Goal: Navigation & Orientation: Find specific page/section

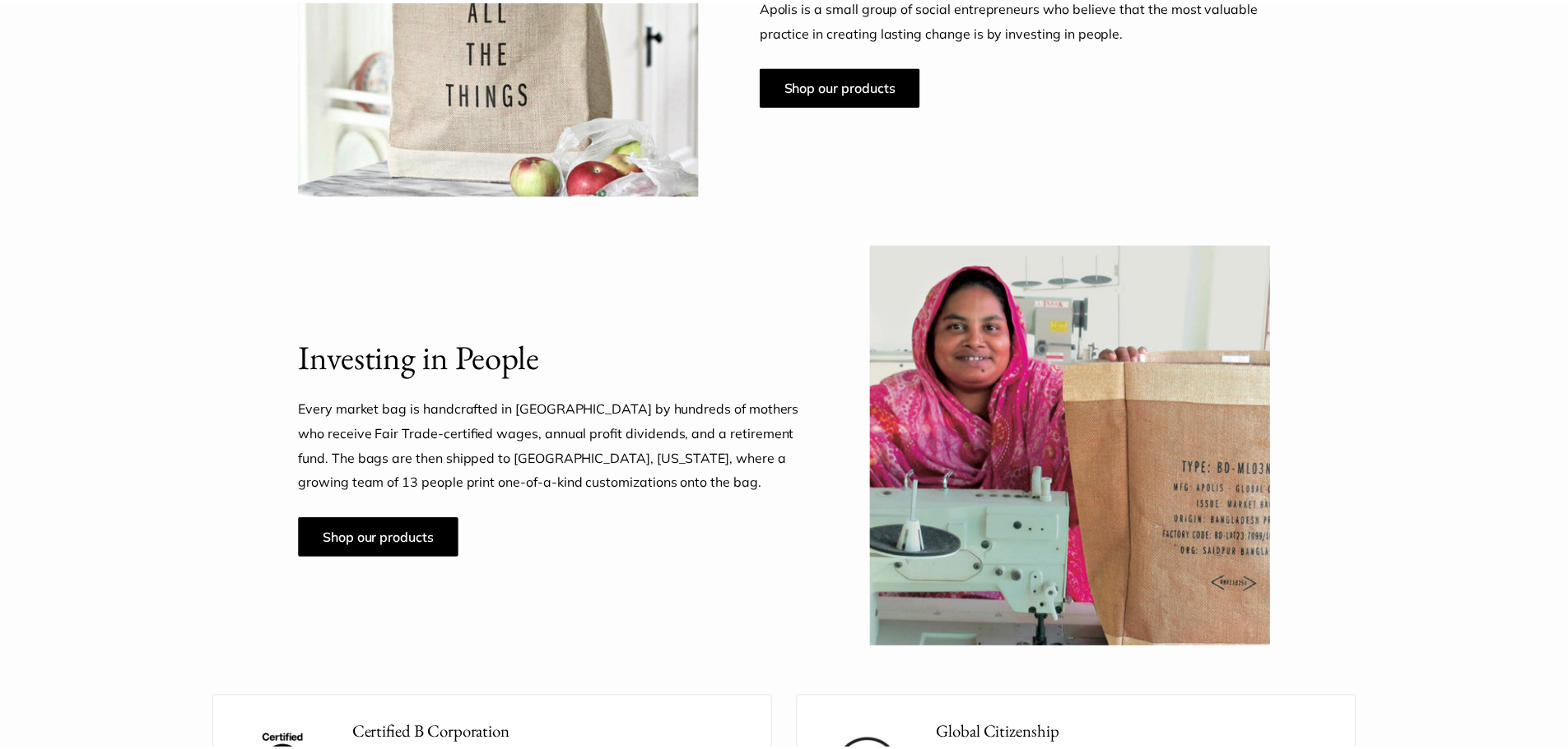
scroll to position [1152, 0]
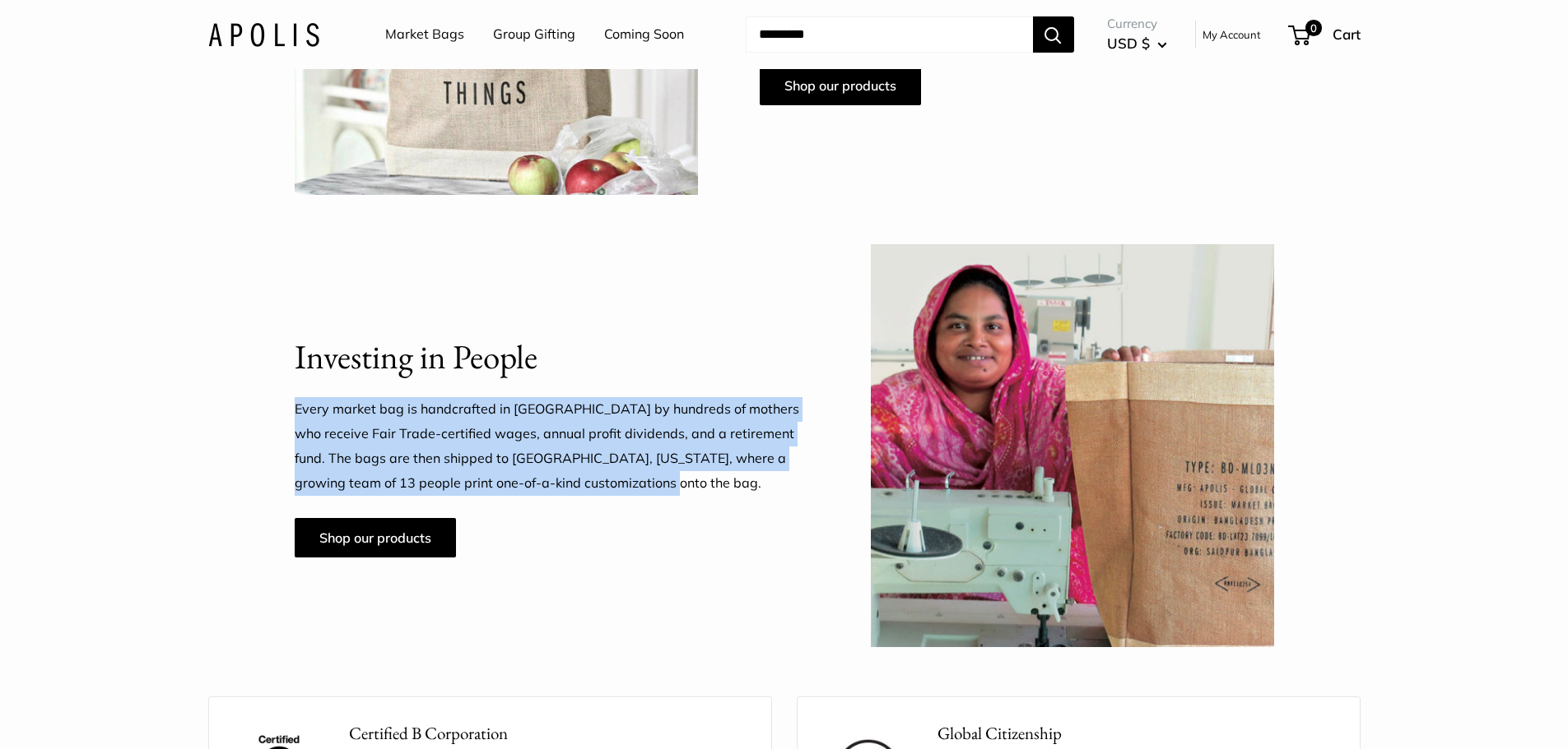
drag, startPoint x: 666, startPoint y: 481, endPoint x: 296, endPoint y: 421, distance: 374.8
click at [296, 421] on p "Every market bag is handcrafted in Bangladesh by hundreds of mothers who receiv…" at bounding box center [552, 446] width 514 height 98
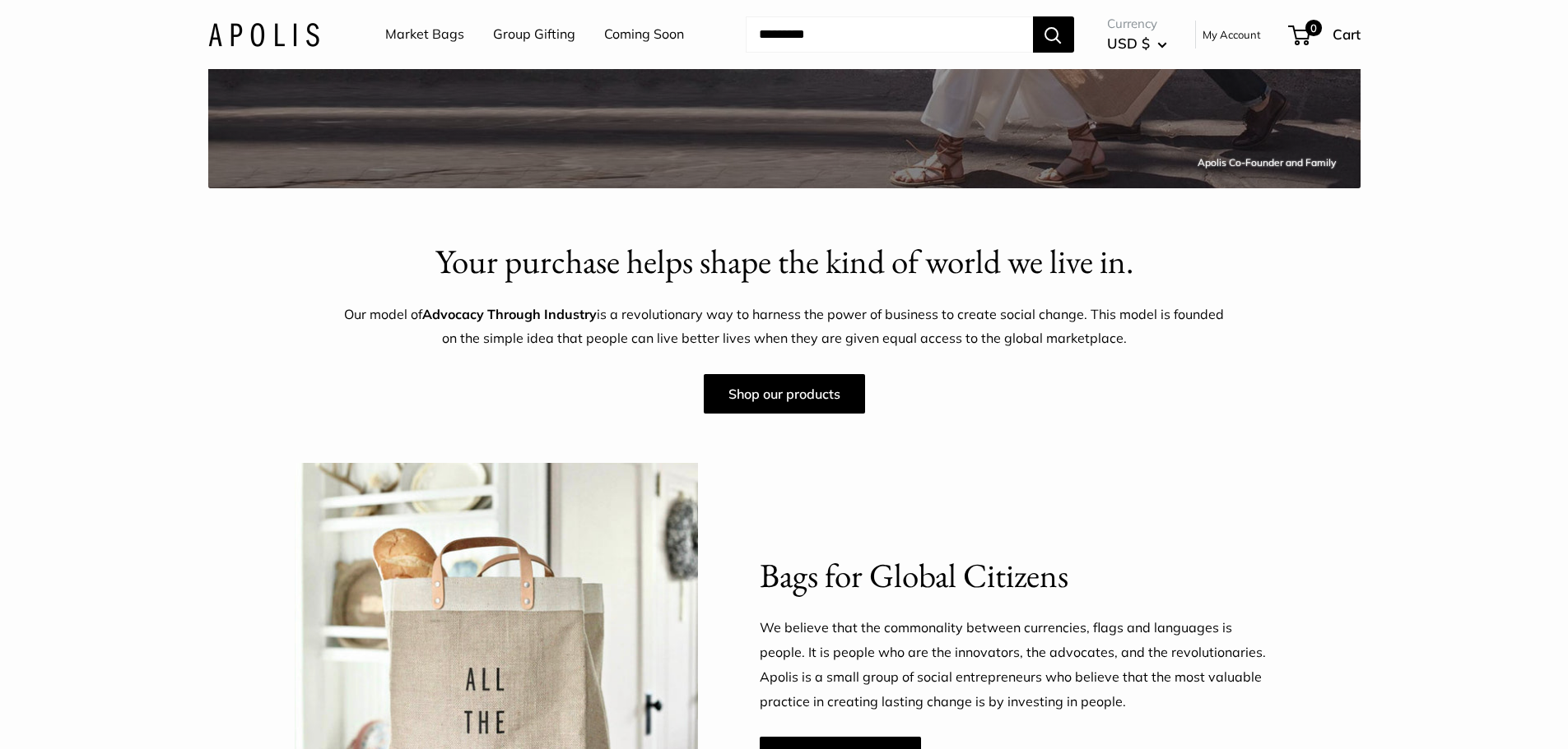
scroll to position [329, 0]
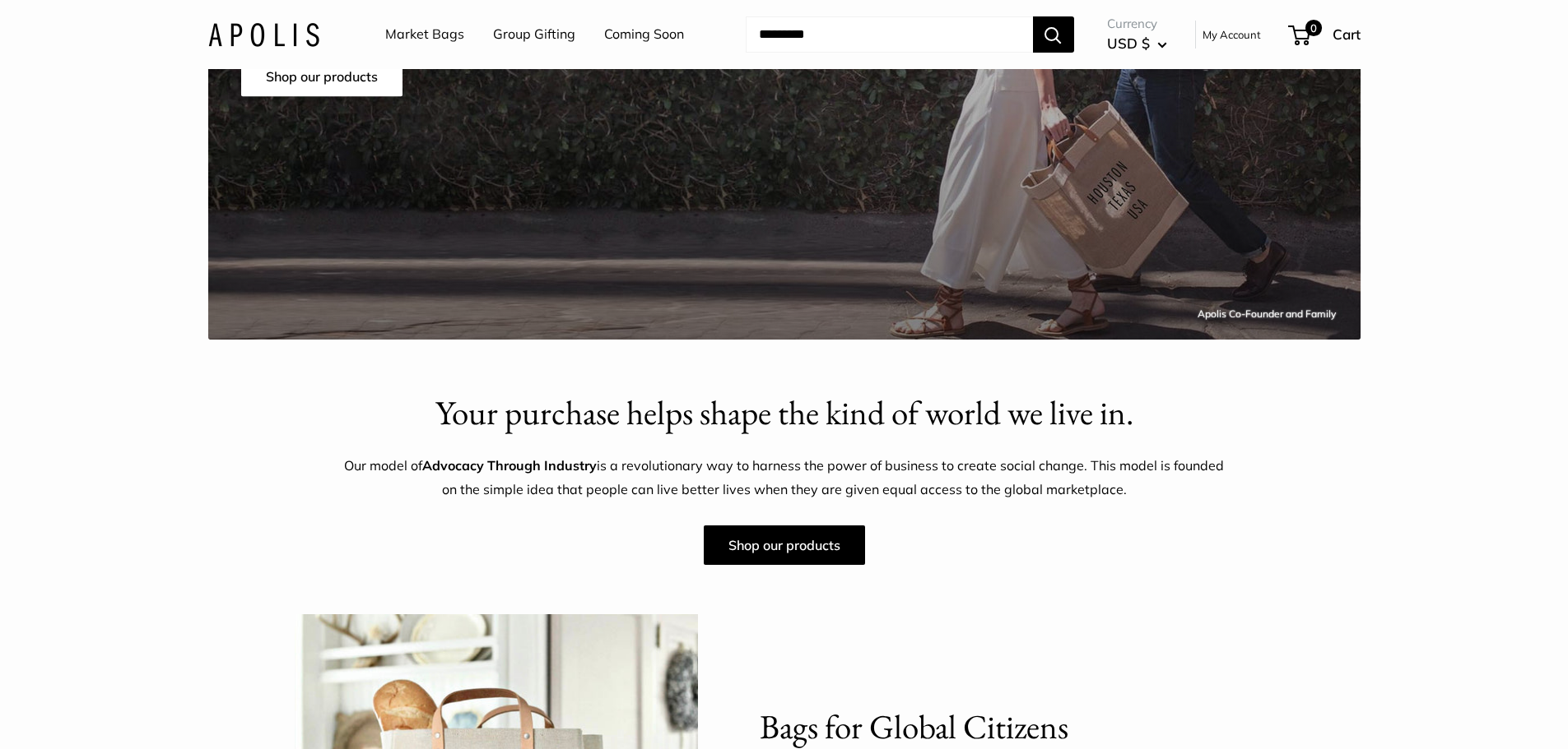
click at [605, 504] on div "Our model of Advocacy Through Industry is a revolutionary way to harness the po…" at bounding box center [784, 510] width 881 height 111
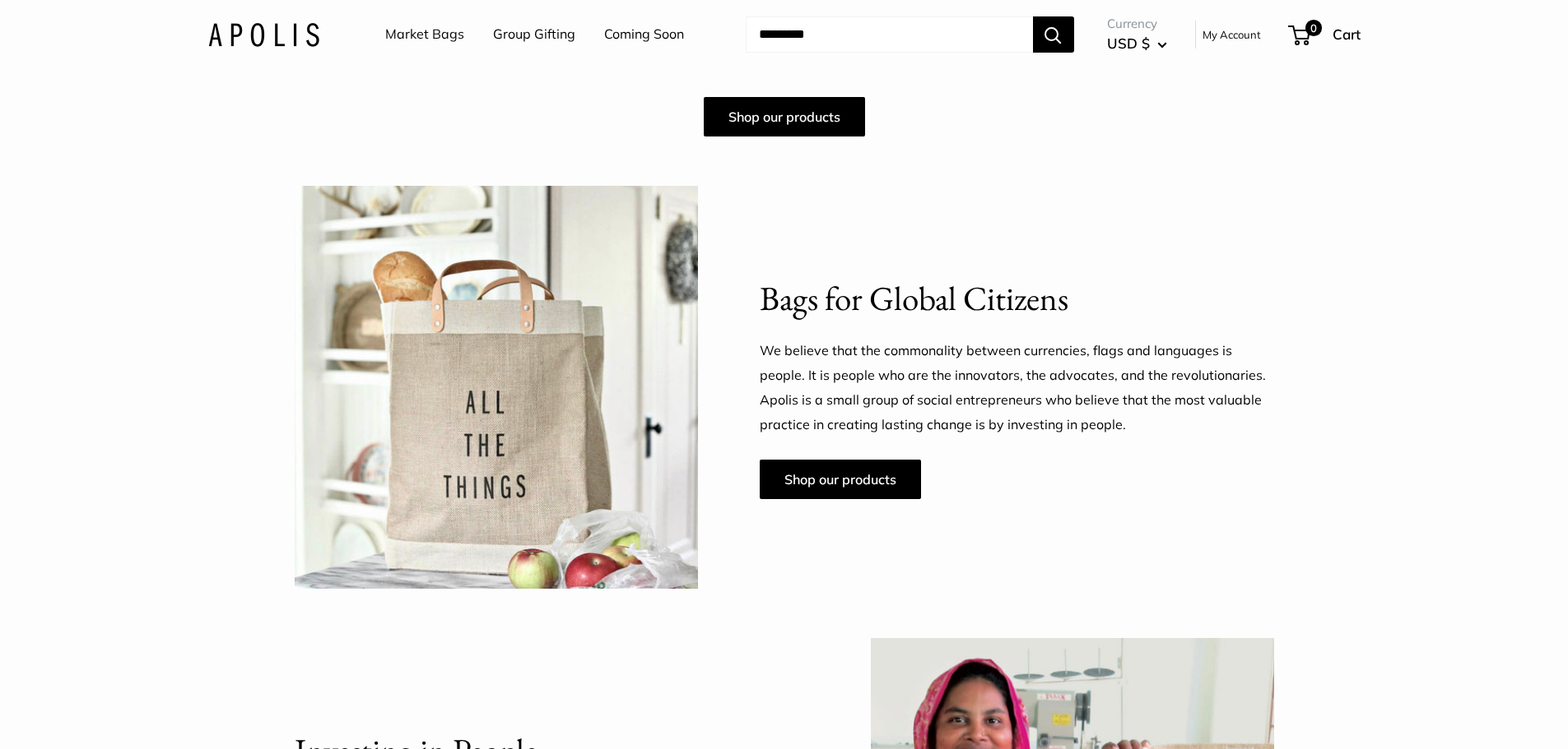
scroll to position [1233, 0]
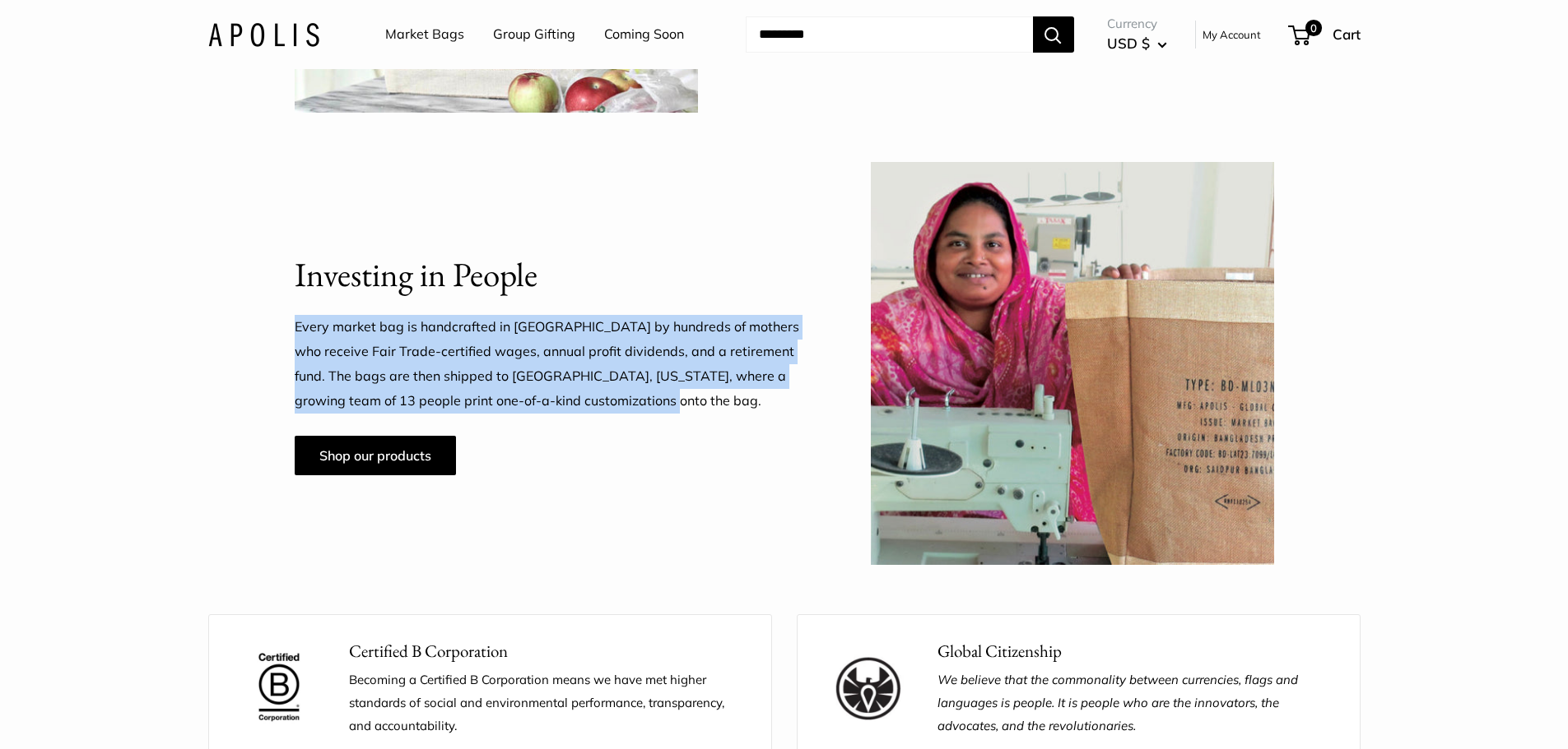
drag, startPoint x: 567, startPoint y: 389, endPoint x: 297, endPoint y: 336, distance: 275.2
click at [297, 336] on p "Every market bag is handcrafted in Bangladesh by hundreds of mothers who receiv…" at bounding box center [552, 364] width 514 height 98
copy p "Every market bag is handcrafted in Bangladesh by hundreds of mothers who receiv…"
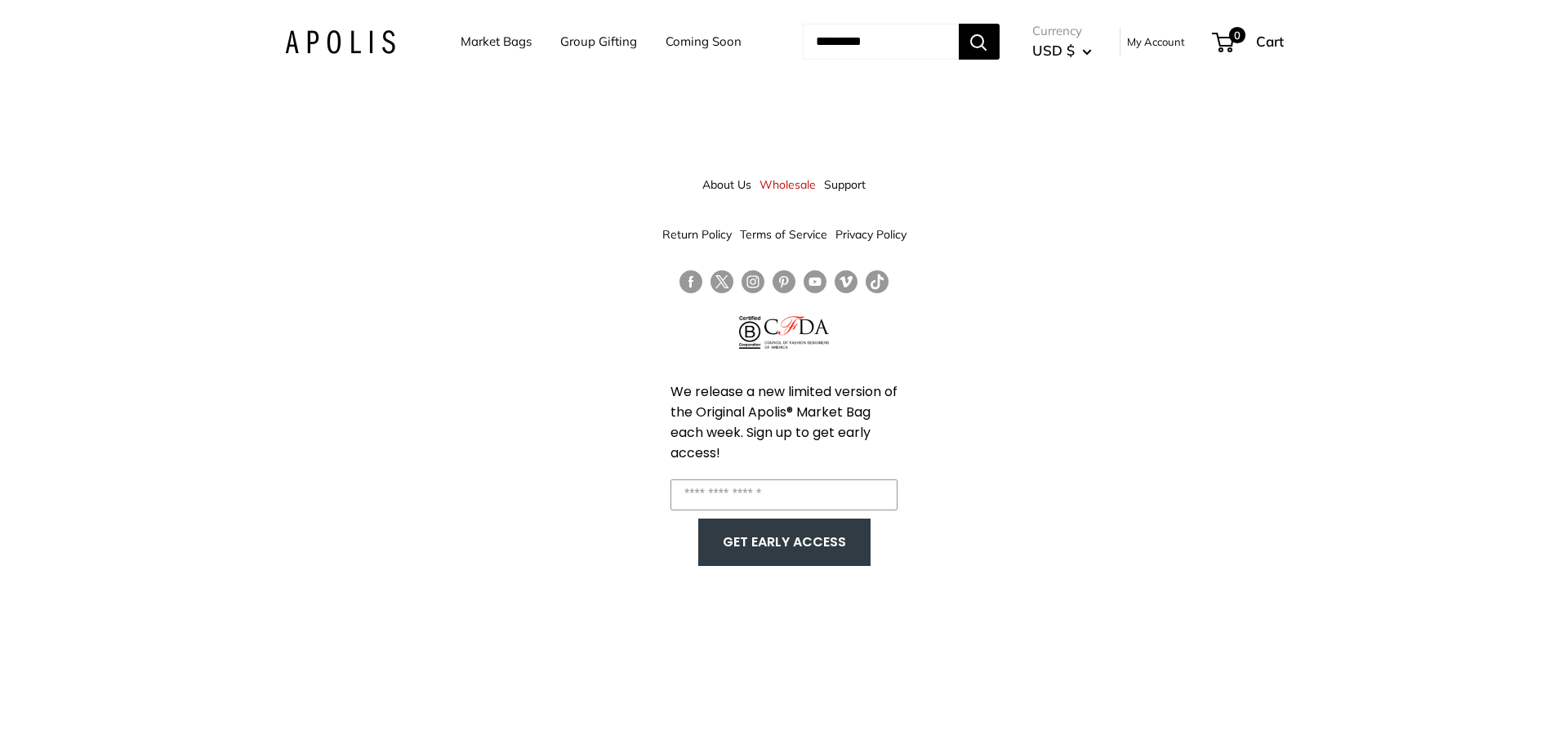
click at [609, 42] on link "Group Gifting" at bounding box center [598, 42] width 76 height 23
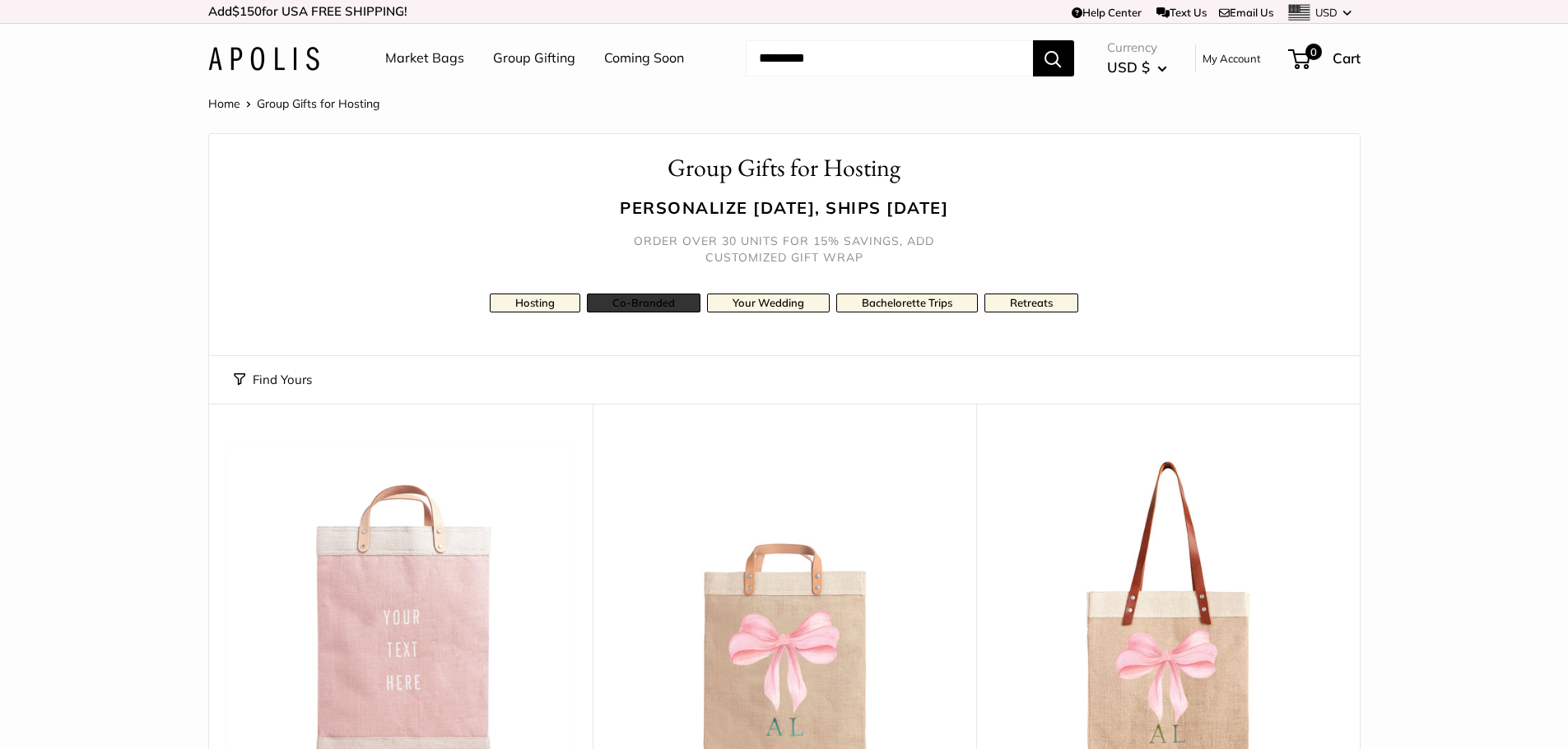
click at [633, 305] on link "Co-Branded" at bounding box center [643, 303] width 114 height 18
